Goal: Find specific page/section: Find specific page/section

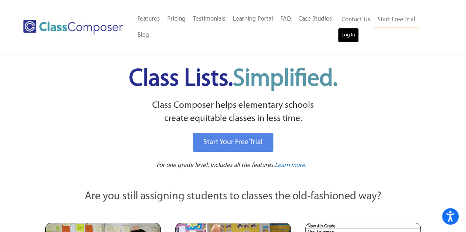
click at [348, 32] on link "Log In" at bounding box center [347, 35] width 21 height 15
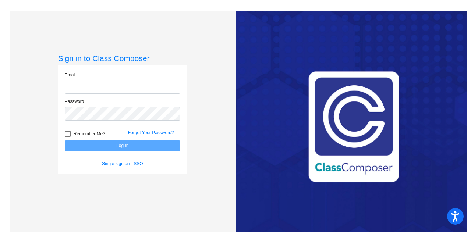
type input "[PERSON_NAME][EMAIL_ADDRESS][PERSON_NAME][DOMAIN_NAME]"
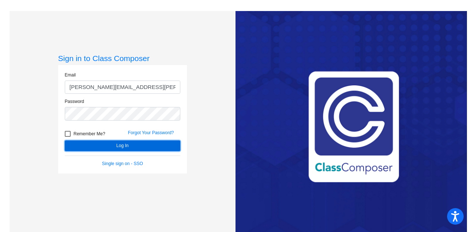
click at [99, 147] on button "Log In" at bounding box center [123, 146] width 116 height 11
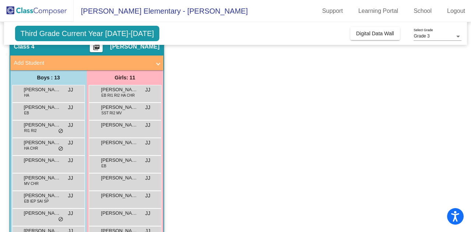
scroll to position [33, 0]
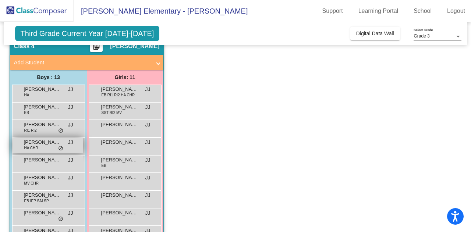
click at [34, 145] on span "HA CHR" at bounding box center [31, 148] width 14 height 6
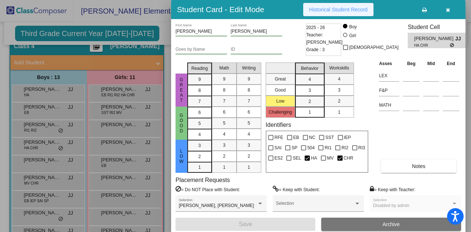
click at [330, 6] on button "Historical Student Record" at bounding box center [338, 9] width 70 height 13
